Goal: Task Accomplishment & Management: Manage account settings

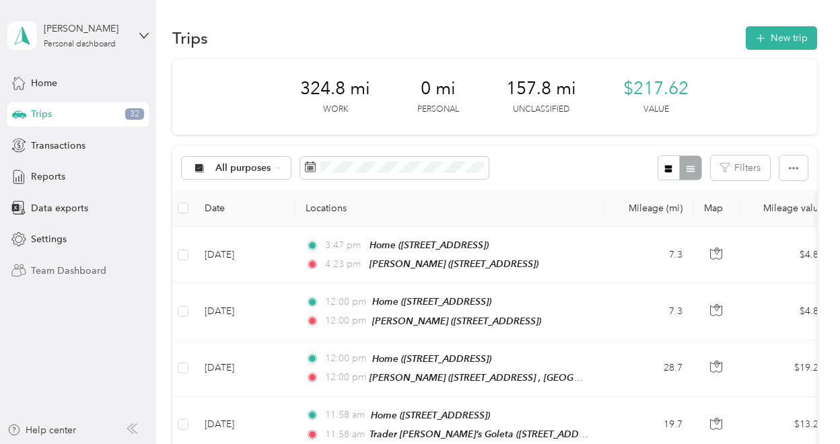
click at [62, 276] on span "Team Dashboard" at bounding box center [68, 271] width 75 height 14
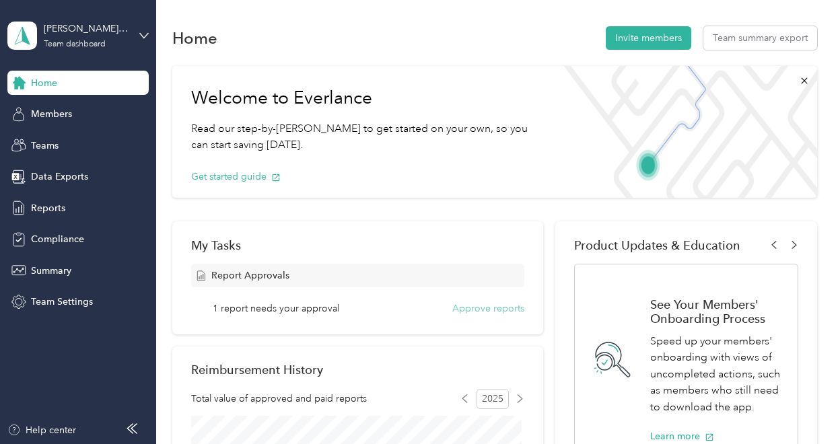
click at [485, 308] on button "Approve reports" at bounding box center [489, 309] width 72 height 14
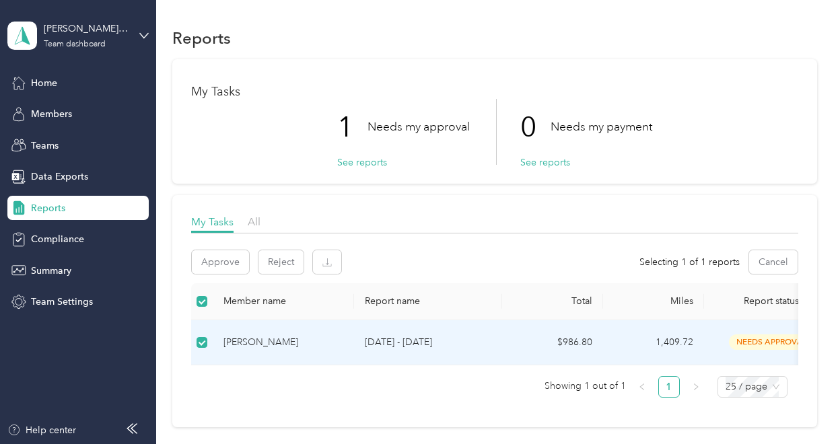
scroll to position [30, 0]
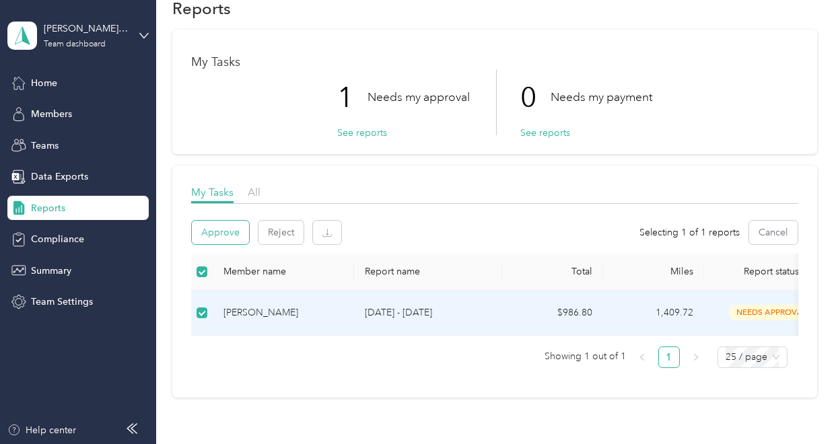
click at [217, 232] on button "Approve" at bounding box center [220, 233] width 57 height 24
